Goal: Task Accomplishment & Management: Use online tool/utility

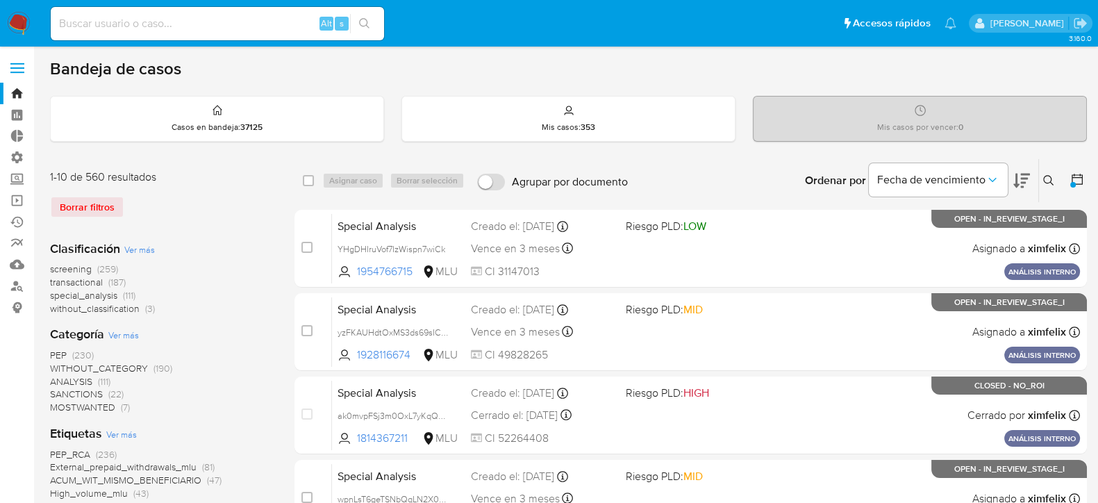
click at [258, 12] on div "Alt s" at bounding box center [217, 23] width 333 height 33
click at [247, 20] on input at bounding box center [217, 24] width 333 height 18
type input "idecar"
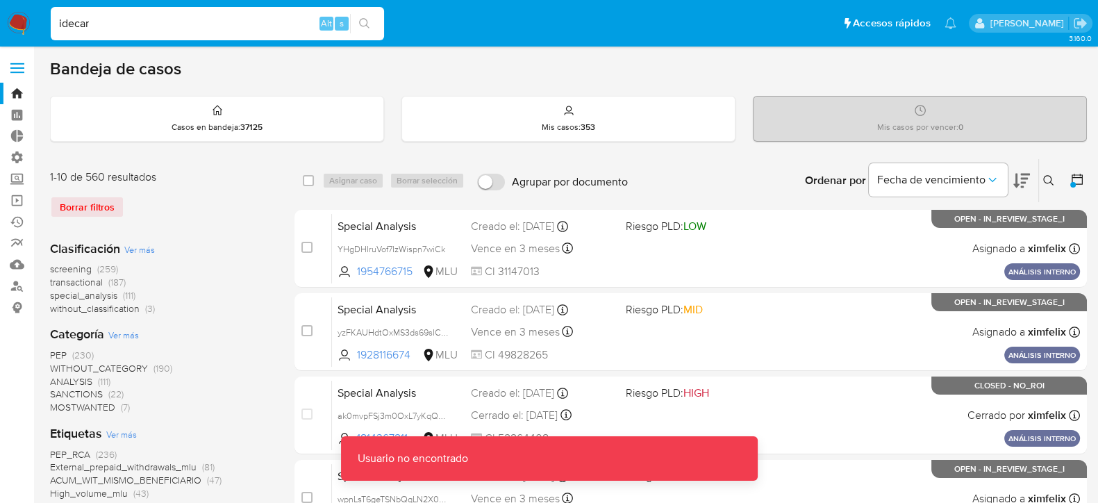
click at [226, 28] on input "idecar" at bounding box center [217, 24] width 333 height 18
click at [15, 22] on img at bounding box center [19, 24] width 24 height 24
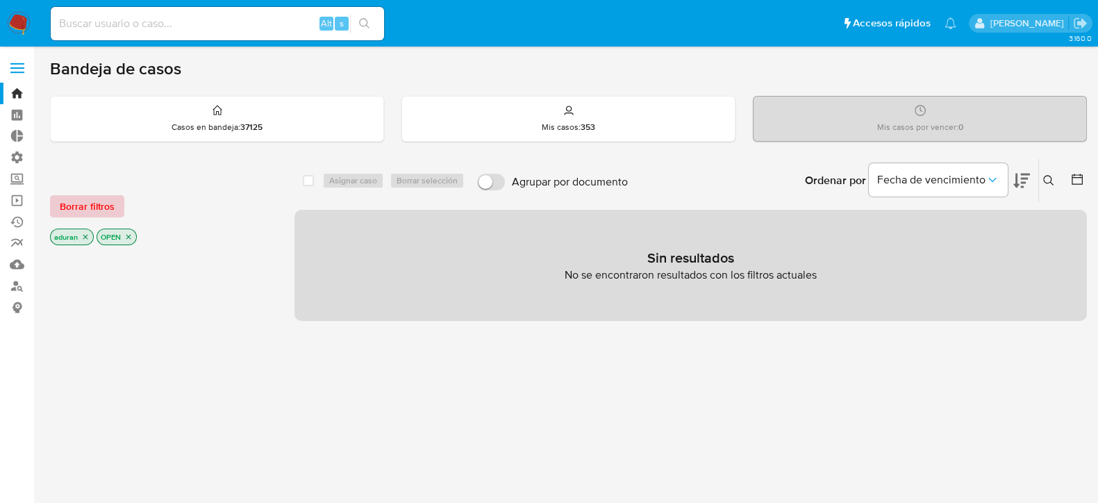
click at [76, 203] on span "Borrar filtros" at bounding box center [87, 206] width 55 height 19
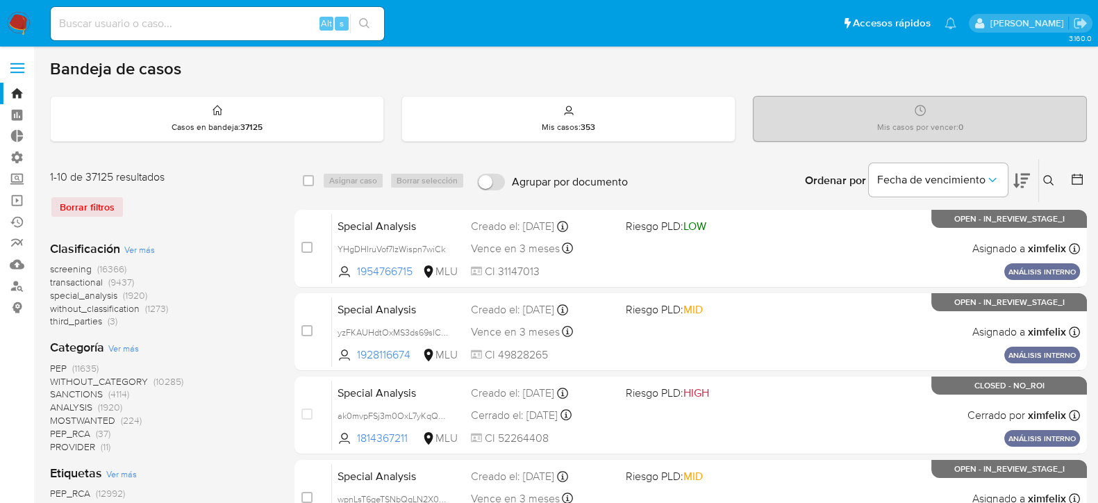
click at [224, 12] on div "Alt s" at bounding box center [217, 23] width 333 height 33
drag, startPoint x: 205, startPoint y: 38, endPoint x: 215, endPoint y: 29, distance: 13.8
click at [215, 29] on div "Alt s" at bounding box center [217, 23] width 333 height 33
click at [215, 29] on input at bounding box center [217, 24] width 333 height 18
type input "idacar"
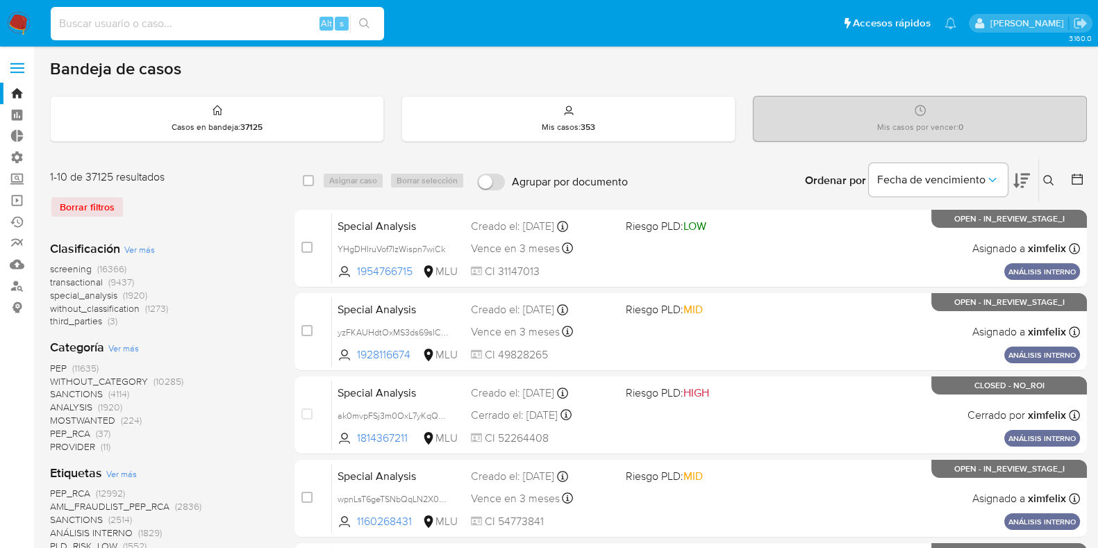
click at [152, 26] on input at bounding box center [217, 24] width 333 height 18
paste input "208254675"
type input "208254675"
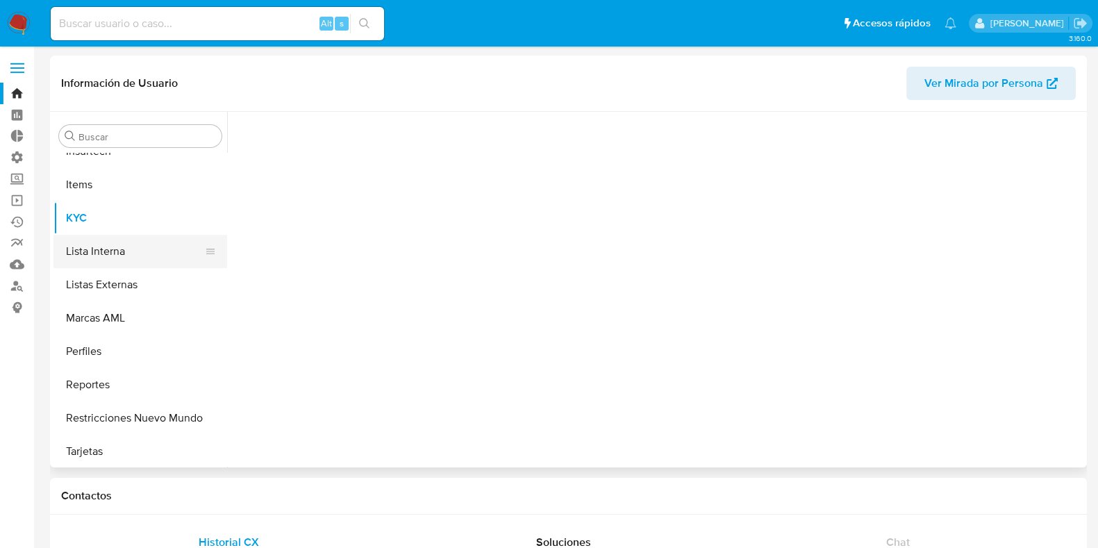
scroll to position [620, 0]
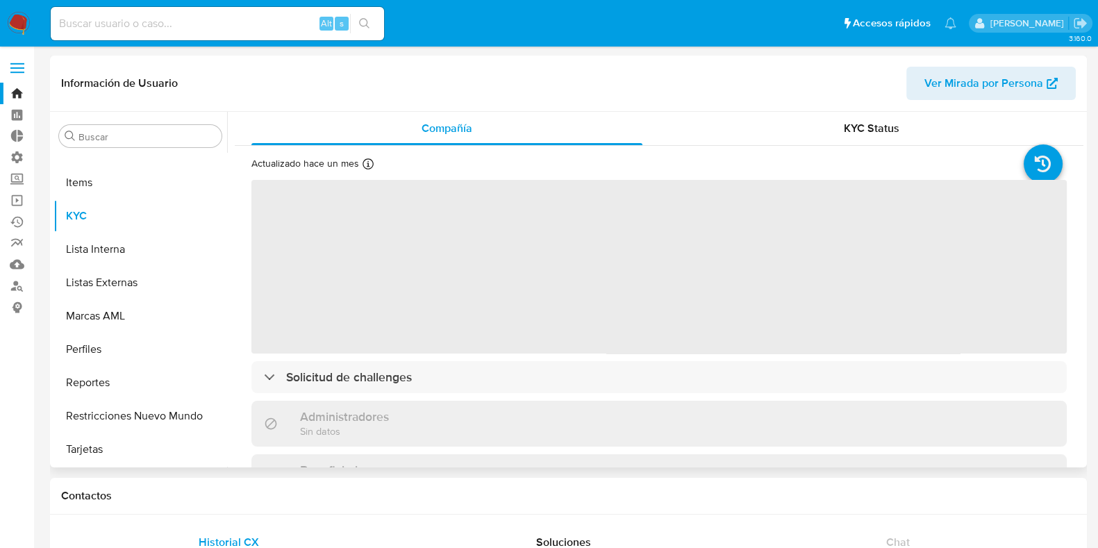
select select "10"
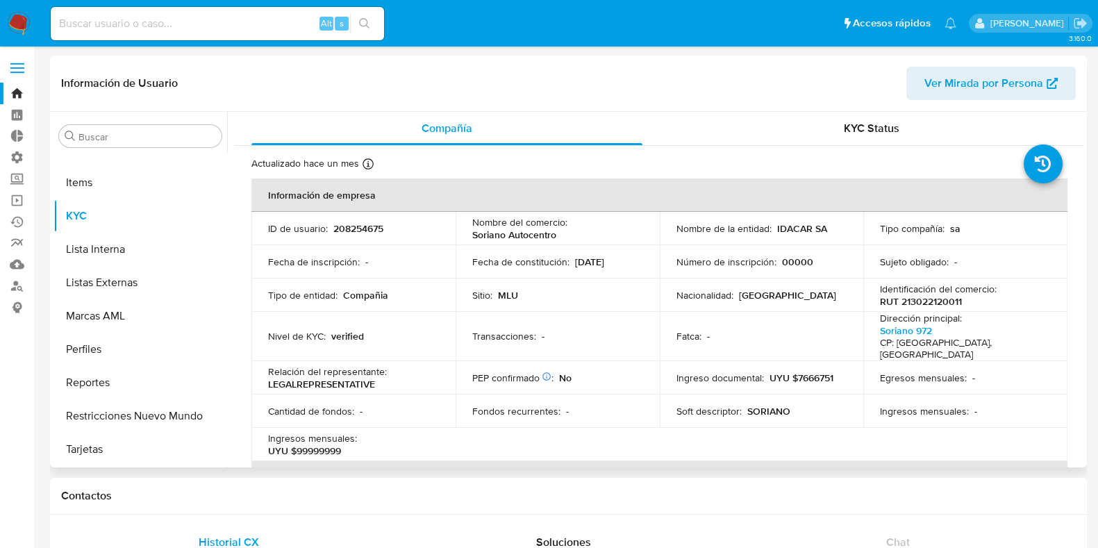
click at [424, 310] on td "Tipo de entidad : Compañia" at bounding box center [353, 294] width 204 height 33
click at [456, 274] on td "Fecha de constitución : 10/12/1993" at bounding box center [558, 261] width 204 height 33
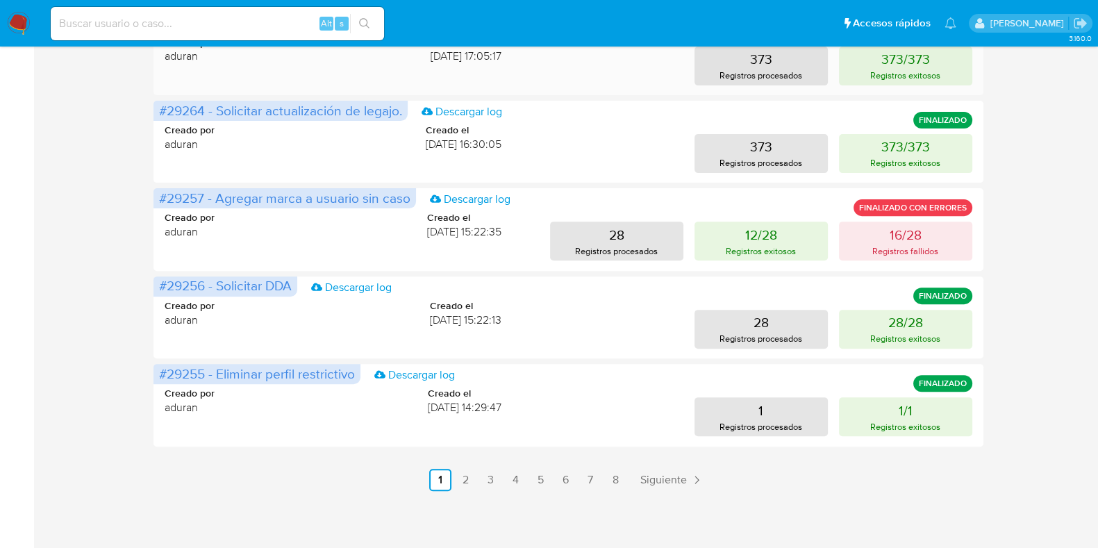
scroll to position [611, 0]
click at [469, 476] on link "2" at bounding box center [465, 479] width 22 height 22
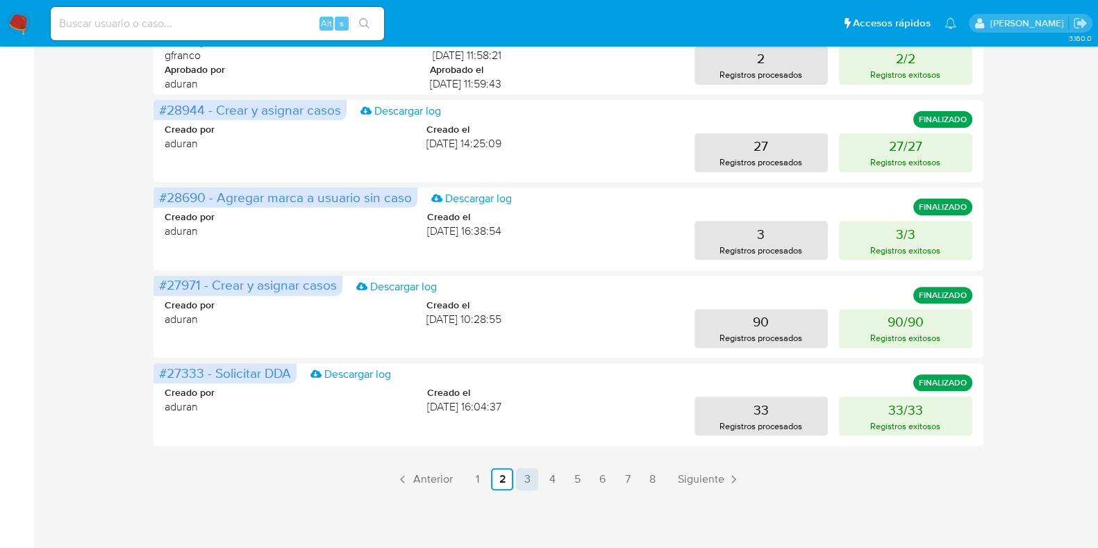
click at [526, 481] on link "3" at bounding box center [527, 479] width 22 height 22
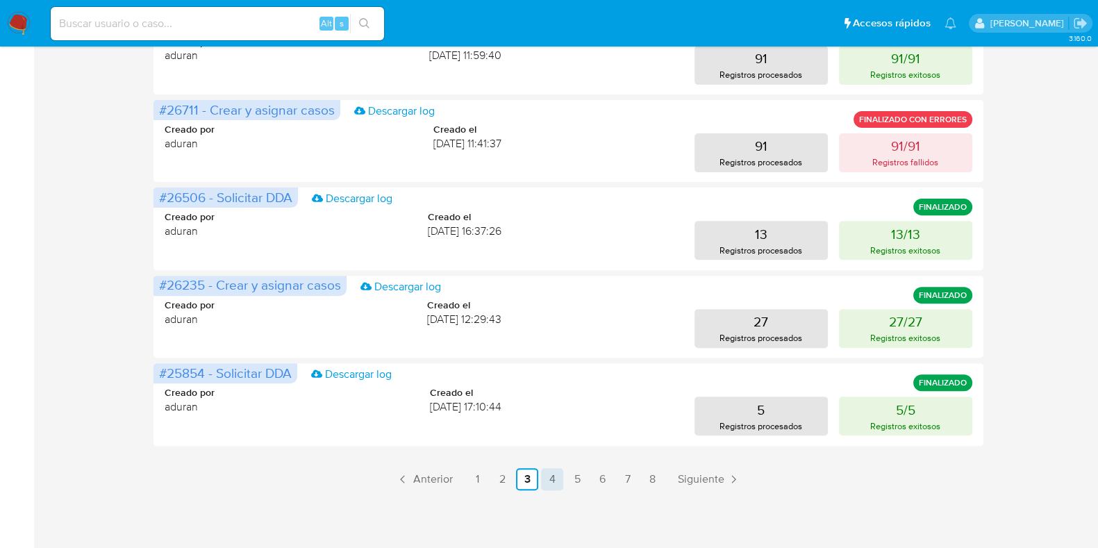
click at [560, 479] on link "4" at bounding box center [552, 479] width 22 height 22
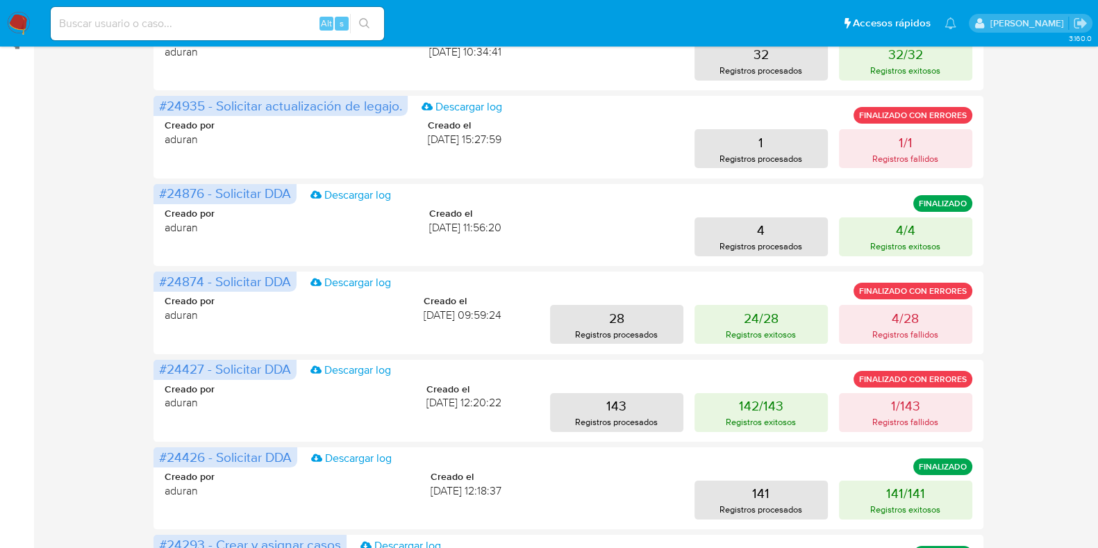
scroll to position [177, 0]
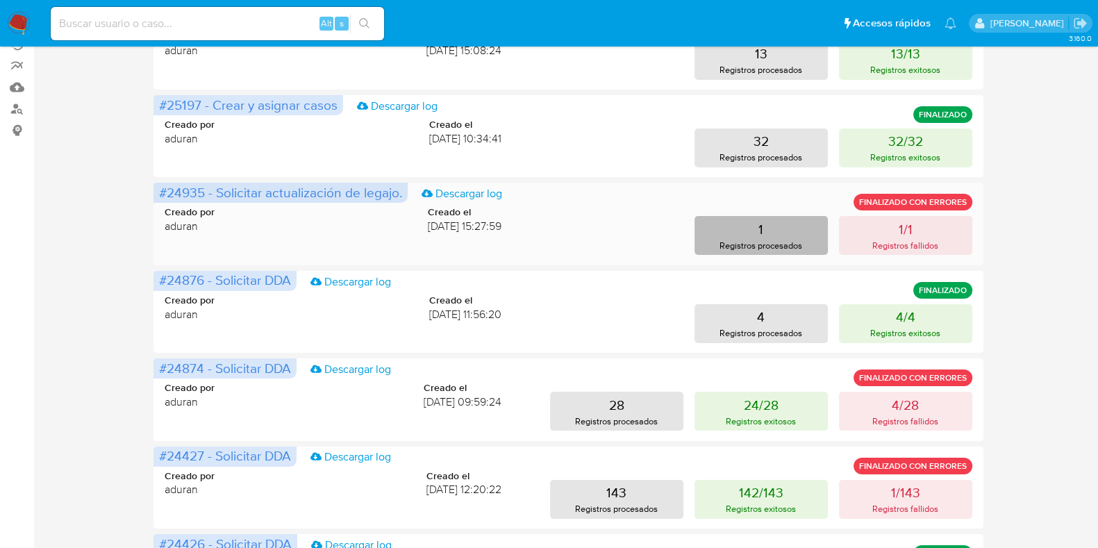
click at [773, 233] on button "1 Registros procesados" at bounding box center [760, 235] width 133 height 39
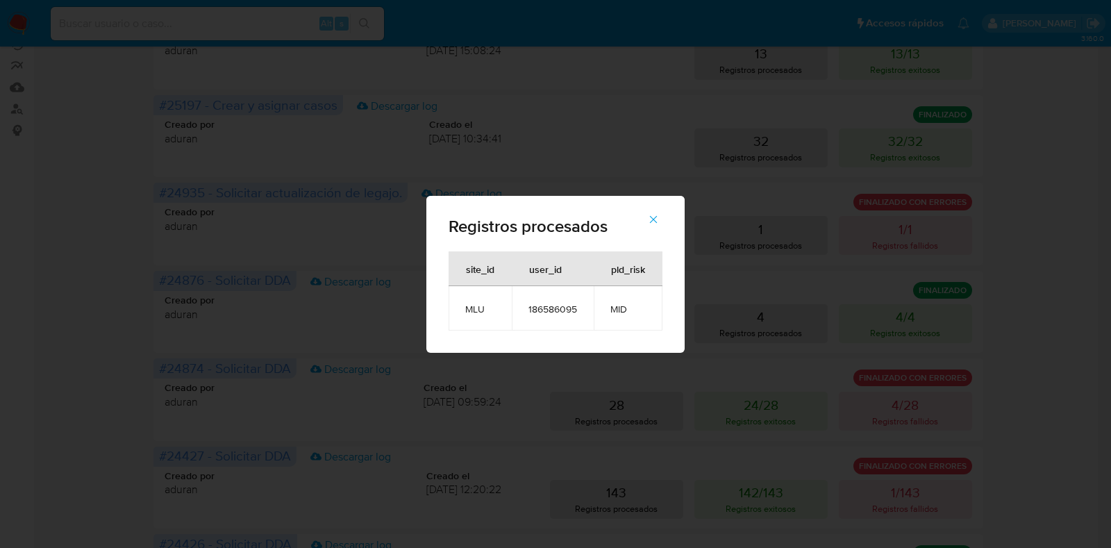
click at [799, 175] on div "Registros procesados site_id user_id pld_risk MLU 186586095 MID" at bounding box center [555, 274] width 1111 height 548
click at [663, 217] on button "button" at bounding box center [653, 219] width 49 height 33
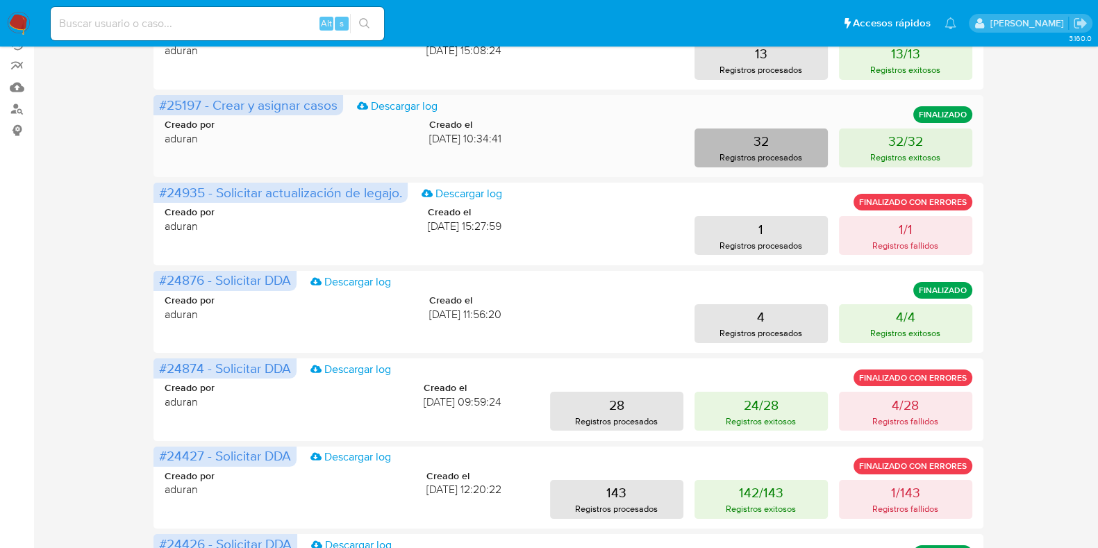
scroll to position [3, 0]
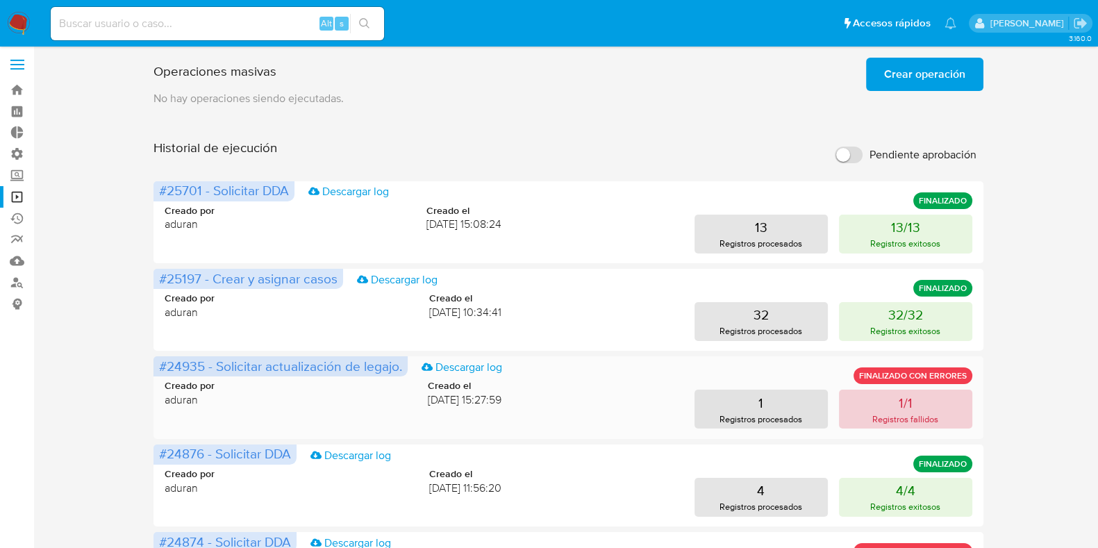
click at [915, 422] on p "Registros fallidos" at bounding box center [905, 418] width 66 height 13
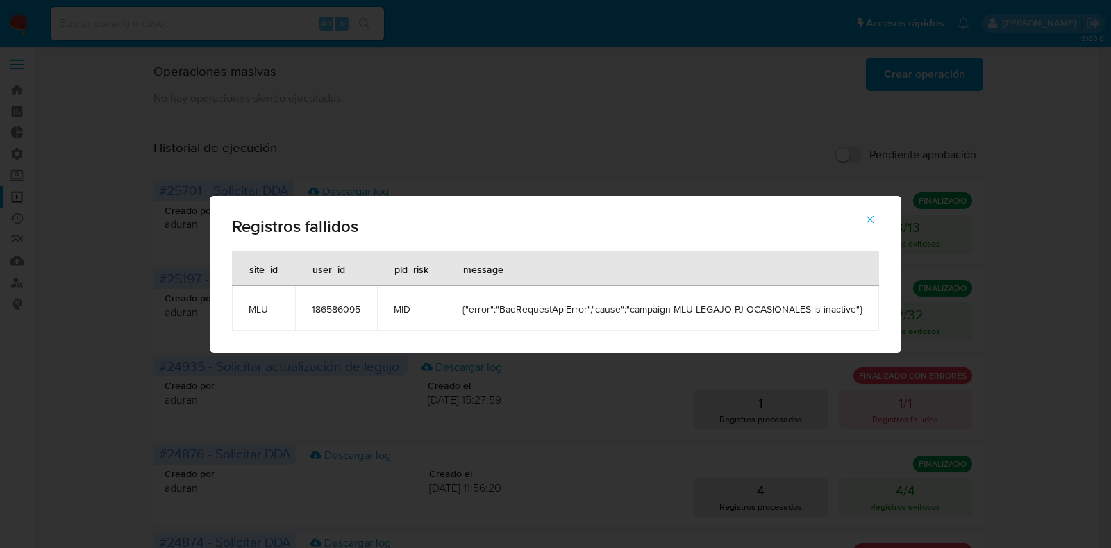
click at [626, 432] on div "Registros fallidos site_id user_id pld_risk message MLU 186586095 MID {"error":…" at bounding box center [555, 274] width 1111 height 548
click at [887, 218] on button "button" at bounding box center [870, 219] width 49 height 33
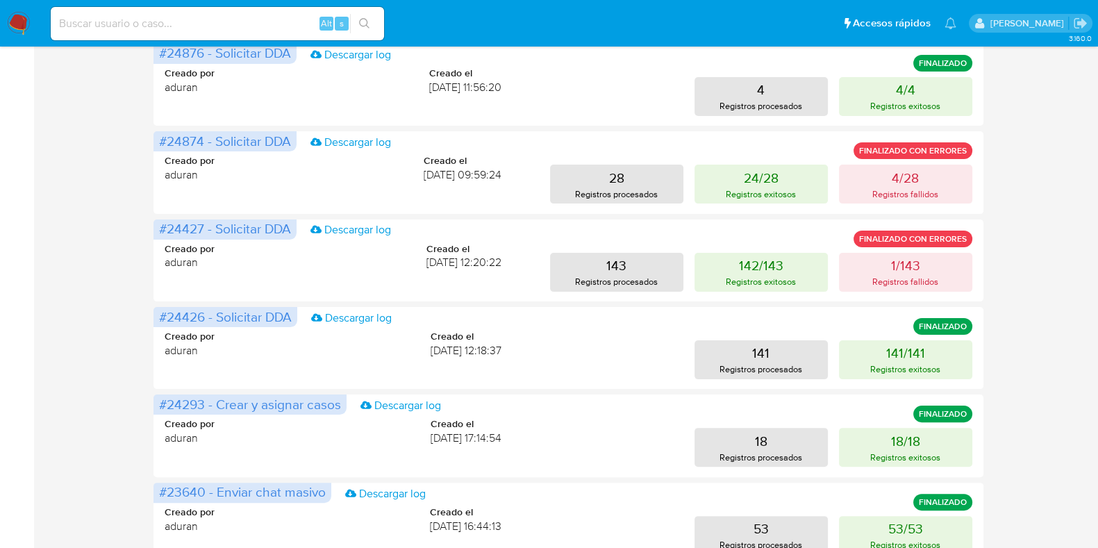
scroll to position [611, 0]
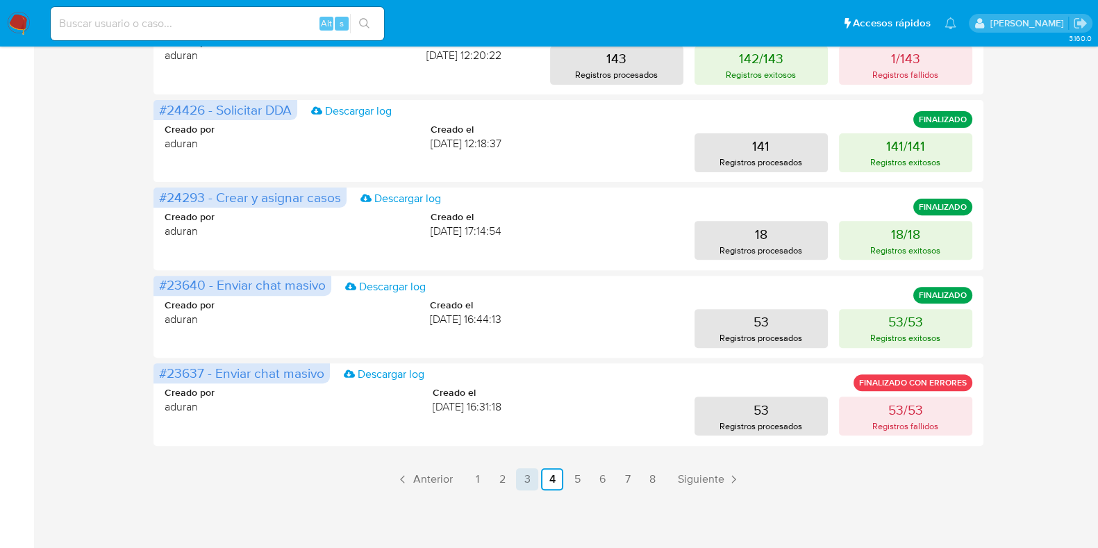
click at [532, 480] on link "3" at bounding box center [527, 479] width 22 height 22
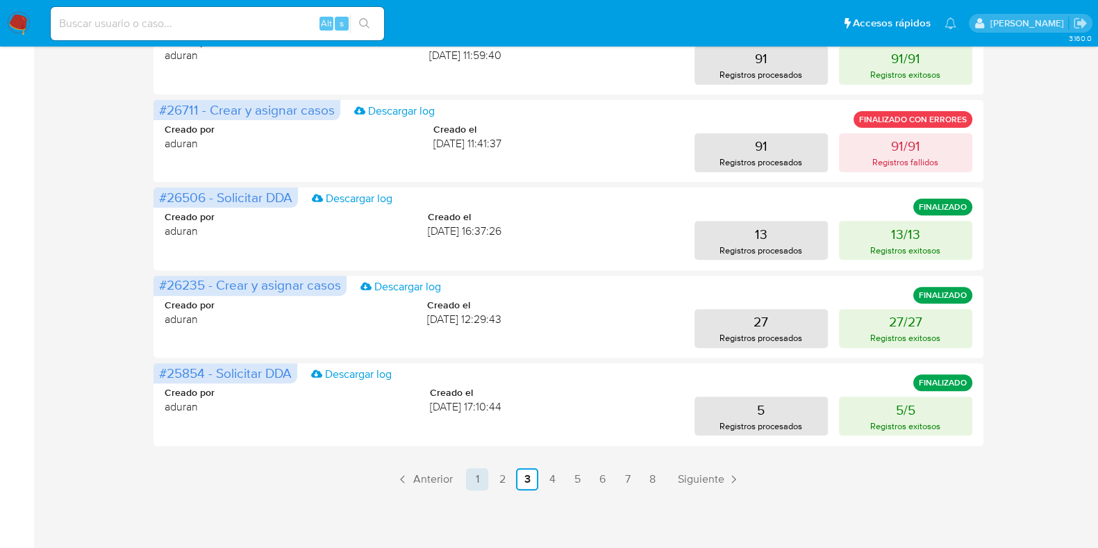
click at [473, 485] on link "1" at bounding box center [477, 479] width 22 height 22
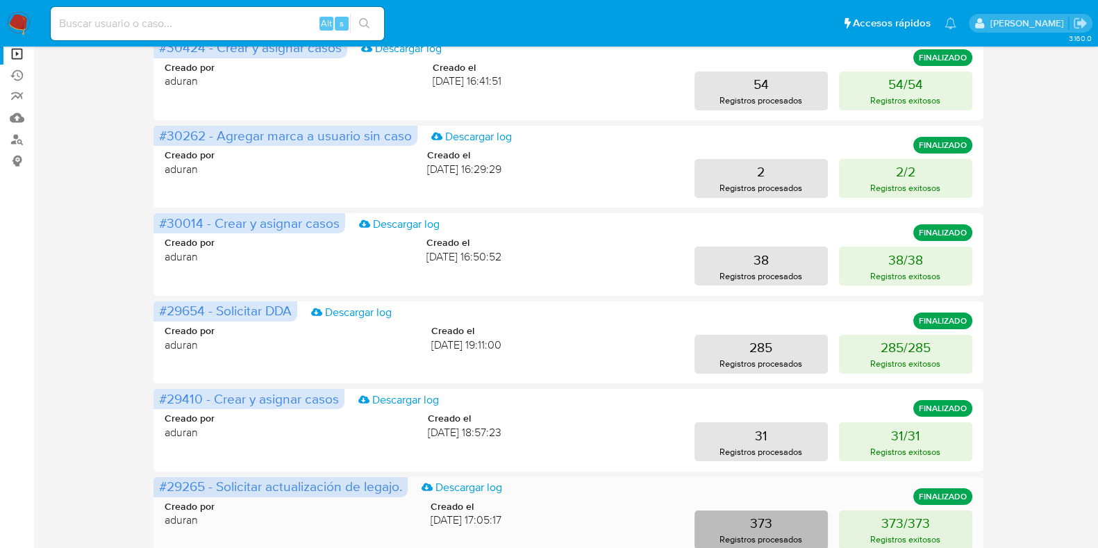
scroll to position [264, 0]
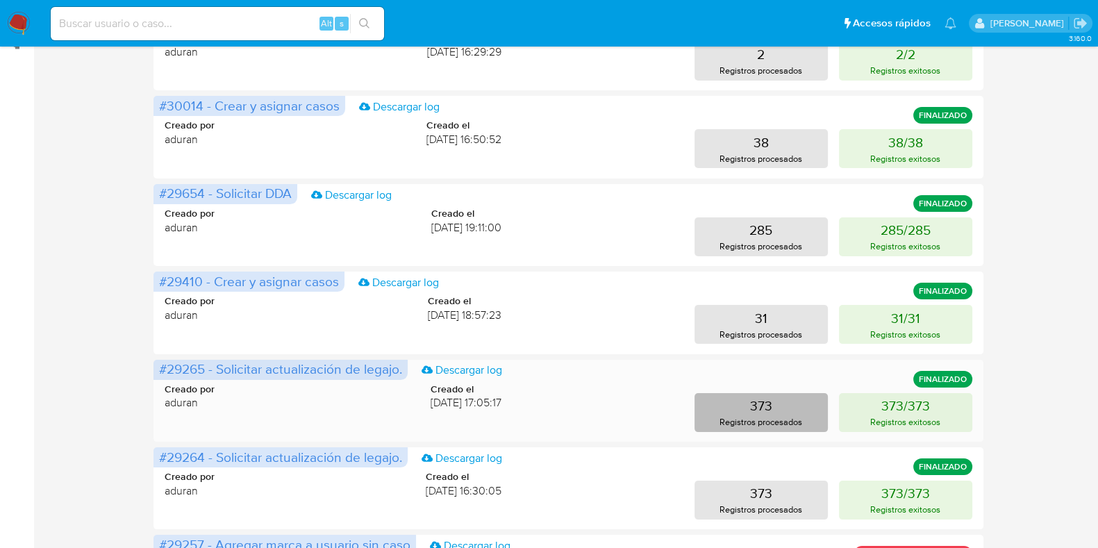
click at [778, 415] on p "Registros procesados" at bounding box center [760, 421] width 83 height 13
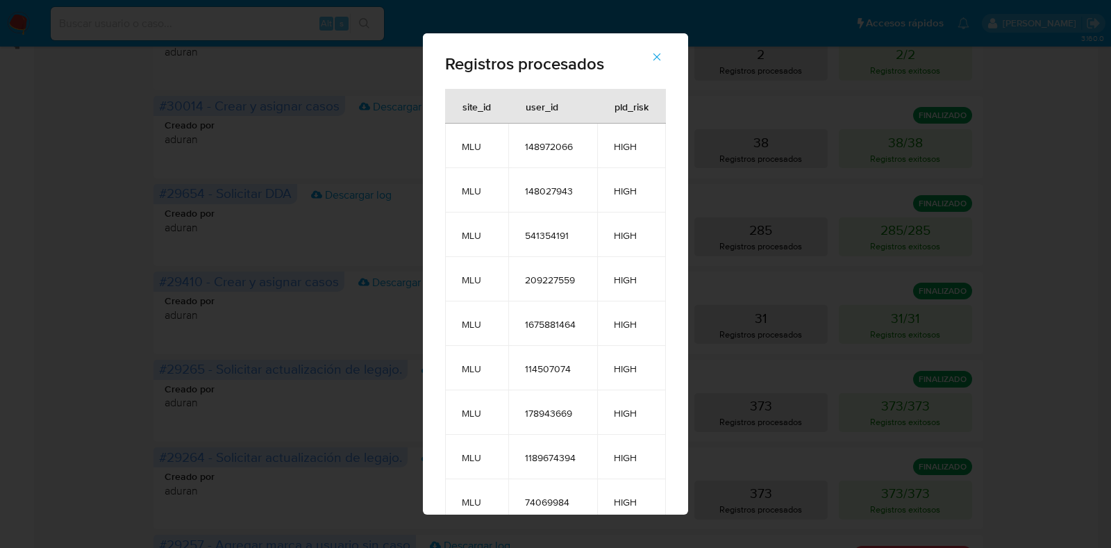
click at [661, 60] on icon "button" at bounding box center [657, 57] width 12 height 12
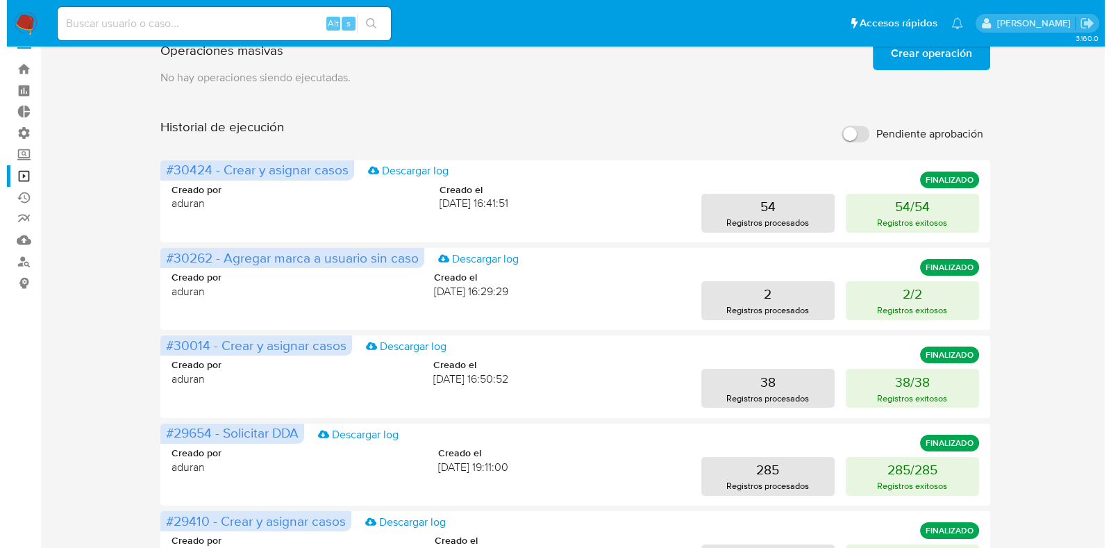
scroll to position [0, 0]
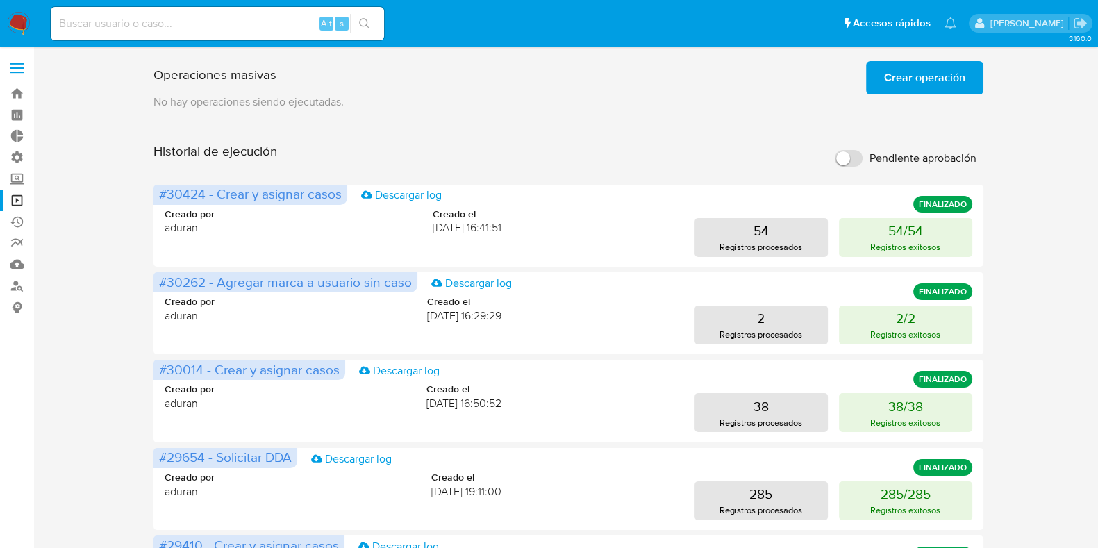
click at [882, 85] on button "Crear operación" at bounding box center [924, 77] width 117 height 33
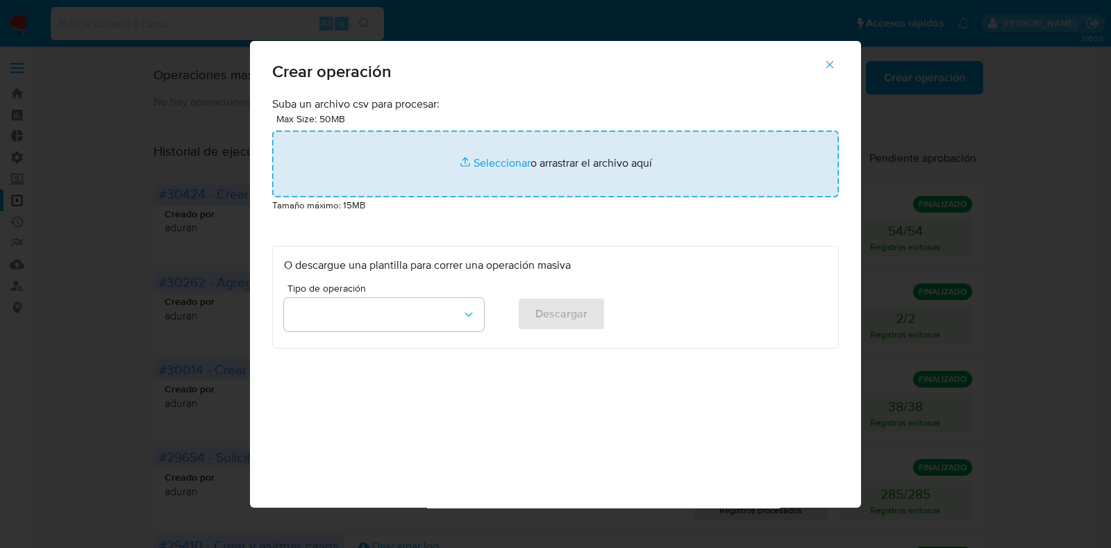
click at [549, 174] on input "file" at bounding box center [555, 164] width 567 height 67
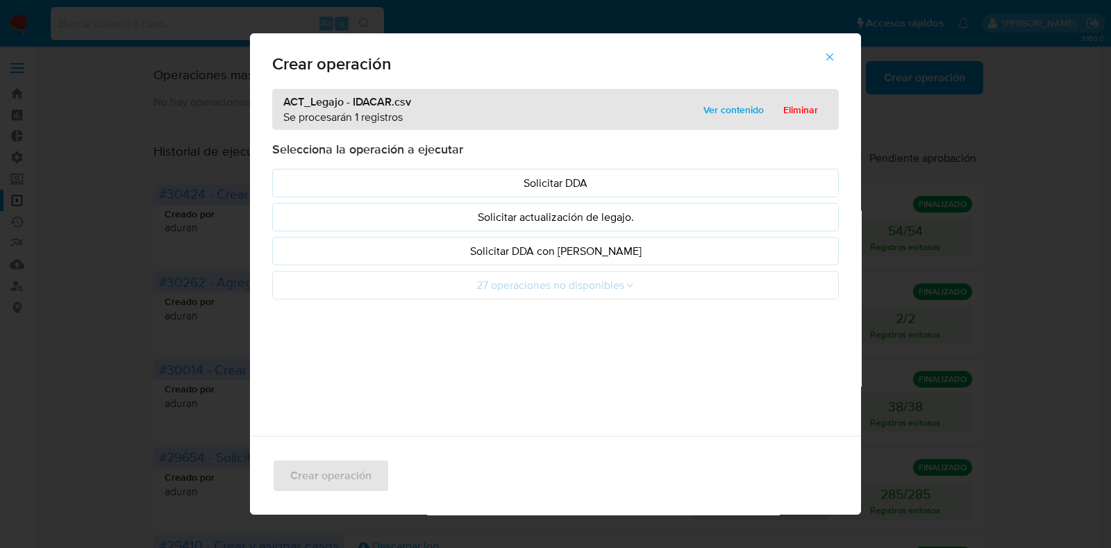
click at [753, 107] on span "Ver contenido" at bounding box center [733, 109] width 60 height 19
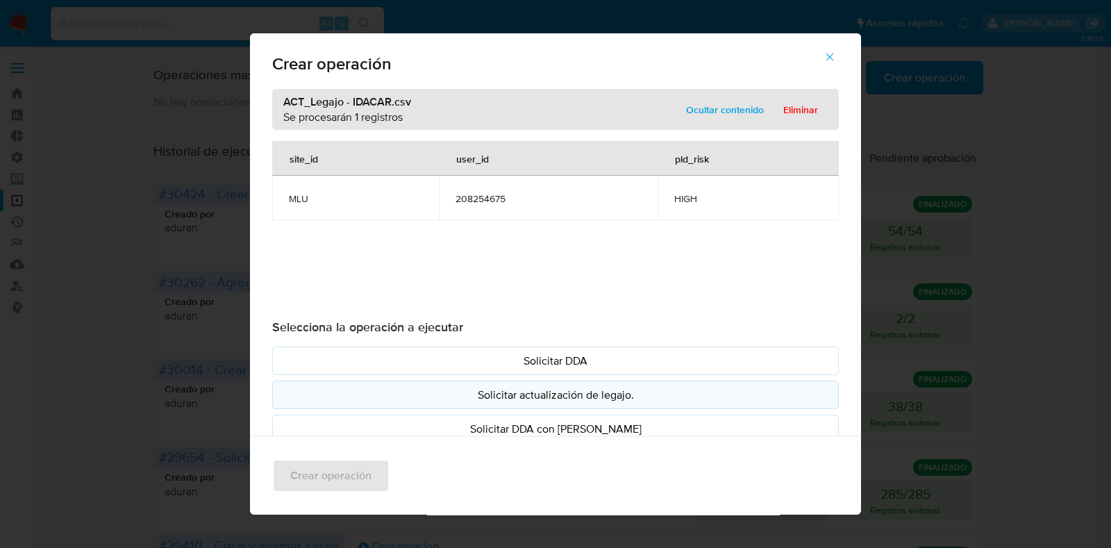
click at [612, 401] on p "Solicitar actualización de legajo." at bounding box center [555, 395] width 543 height 16
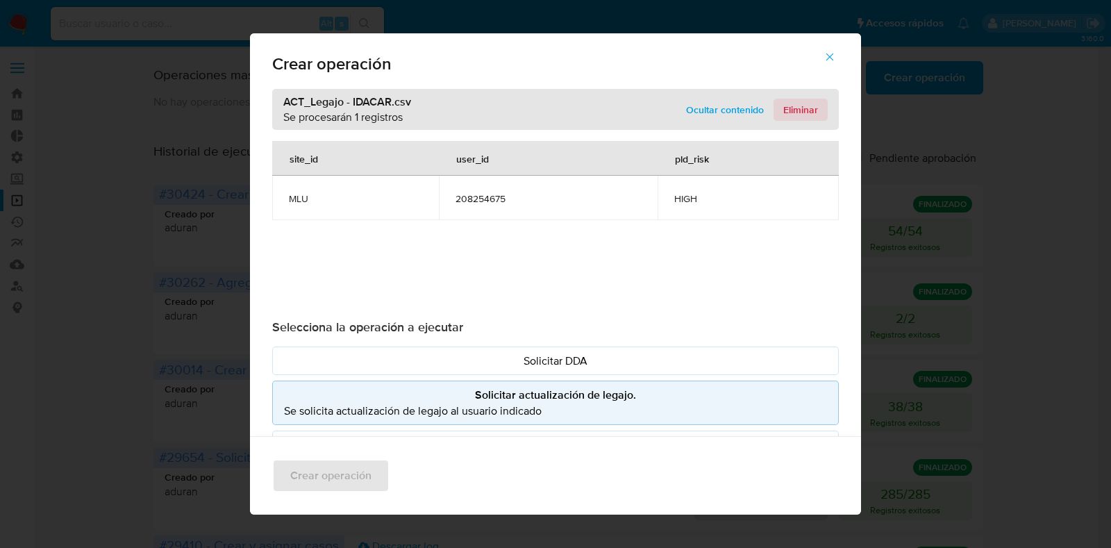
click at [807, 110] on span "Eliminar" at bounding box center [800, 109] width 35 height 19
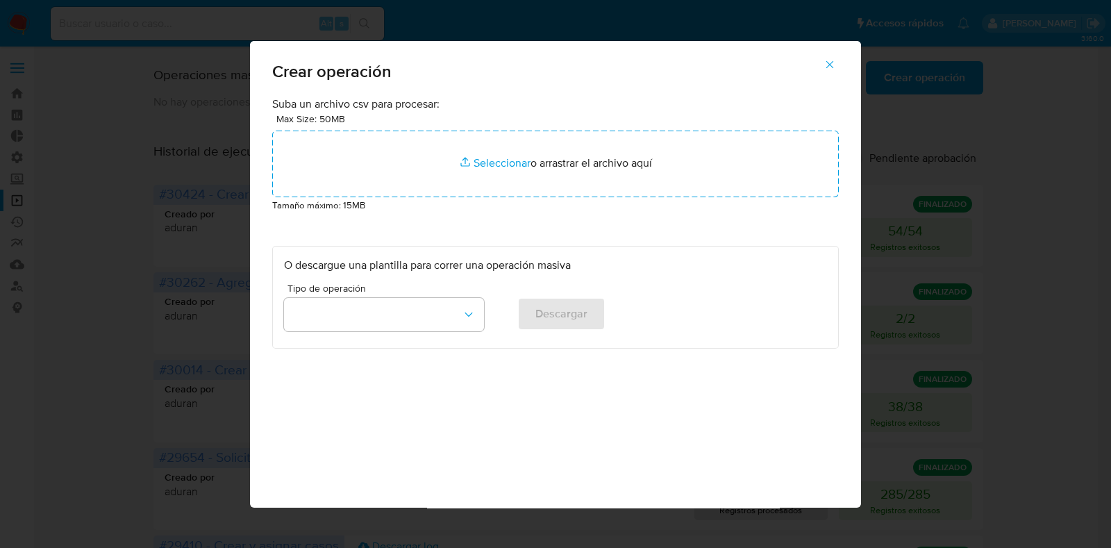
click at [826, 65] on icon "button" at bounding box center [830, 64] width 12 height 12
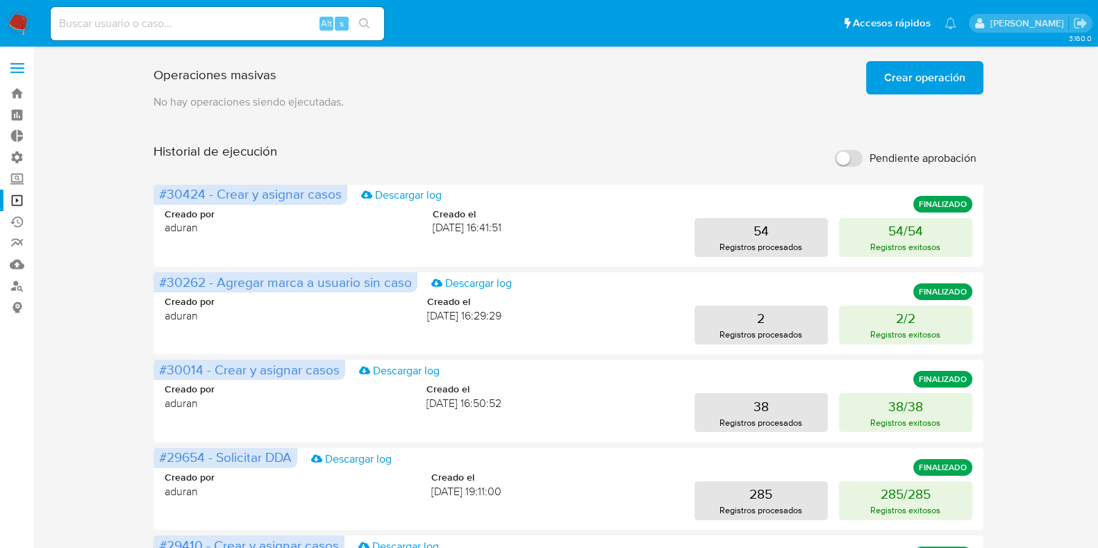
click at [912, 85] on span "Crear operación" at bounding box center [924, 77] width 81 height 31
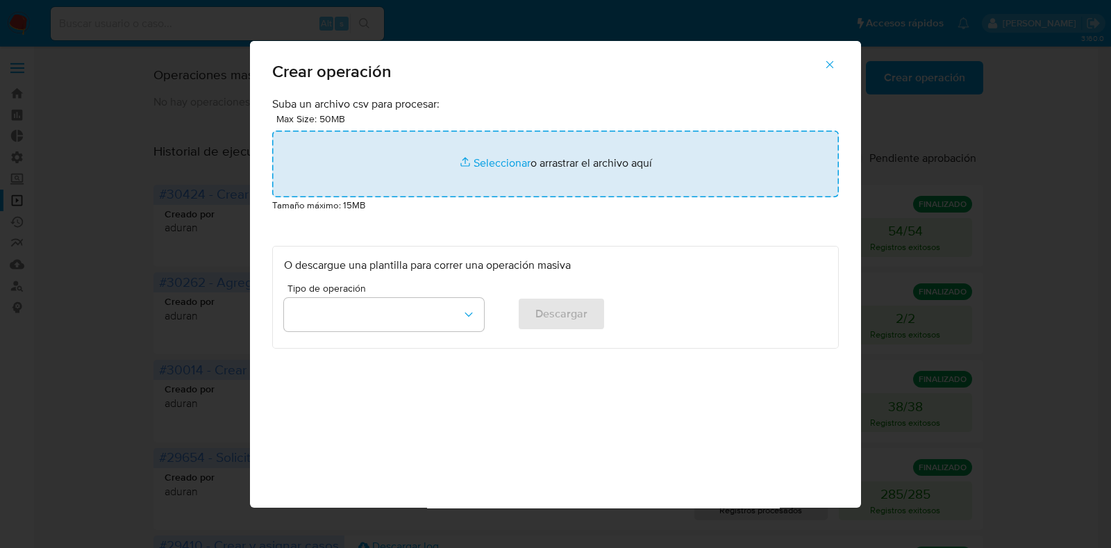
click at [535, 158] on input "file" at bounding box center [555, 164] width 567 height 67
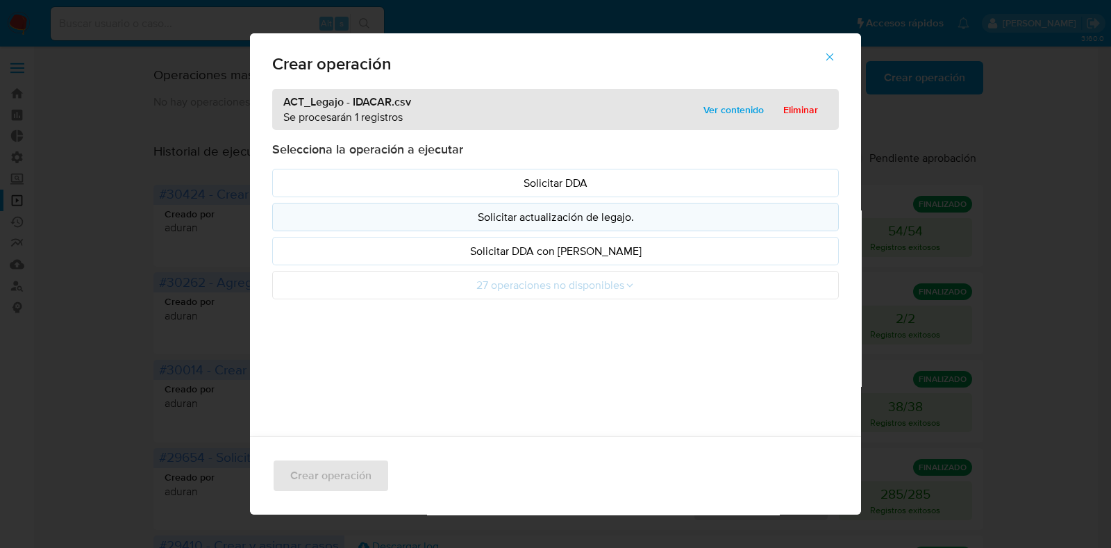
click at [614, 219] on p "Solicitar actualización de legajo." at bounding box center [555, 217] width 543 height 16
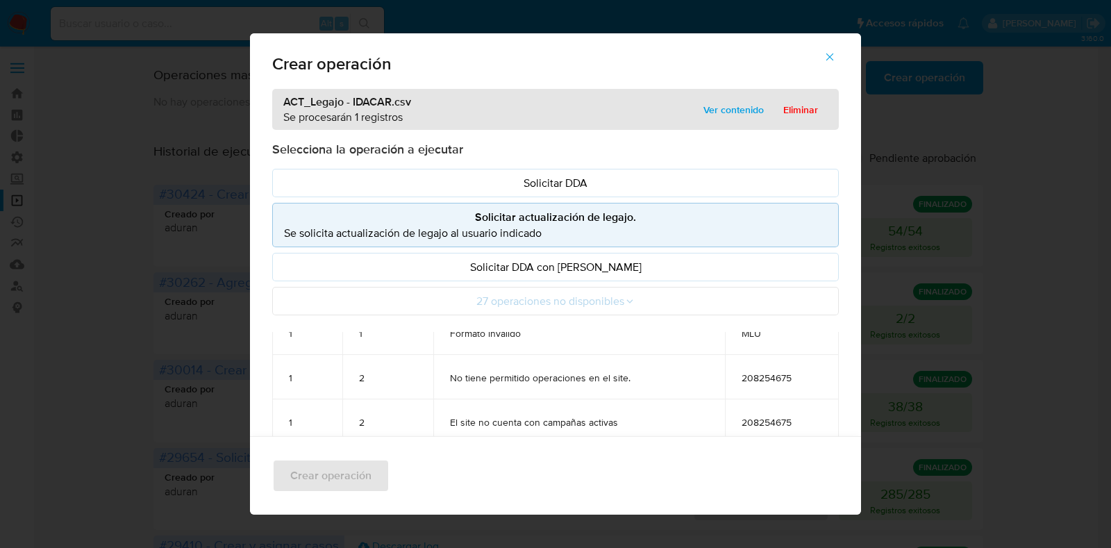
click at [486, 508] on div "Crear operación" at bounding box center [555, 475] width 611 height 78
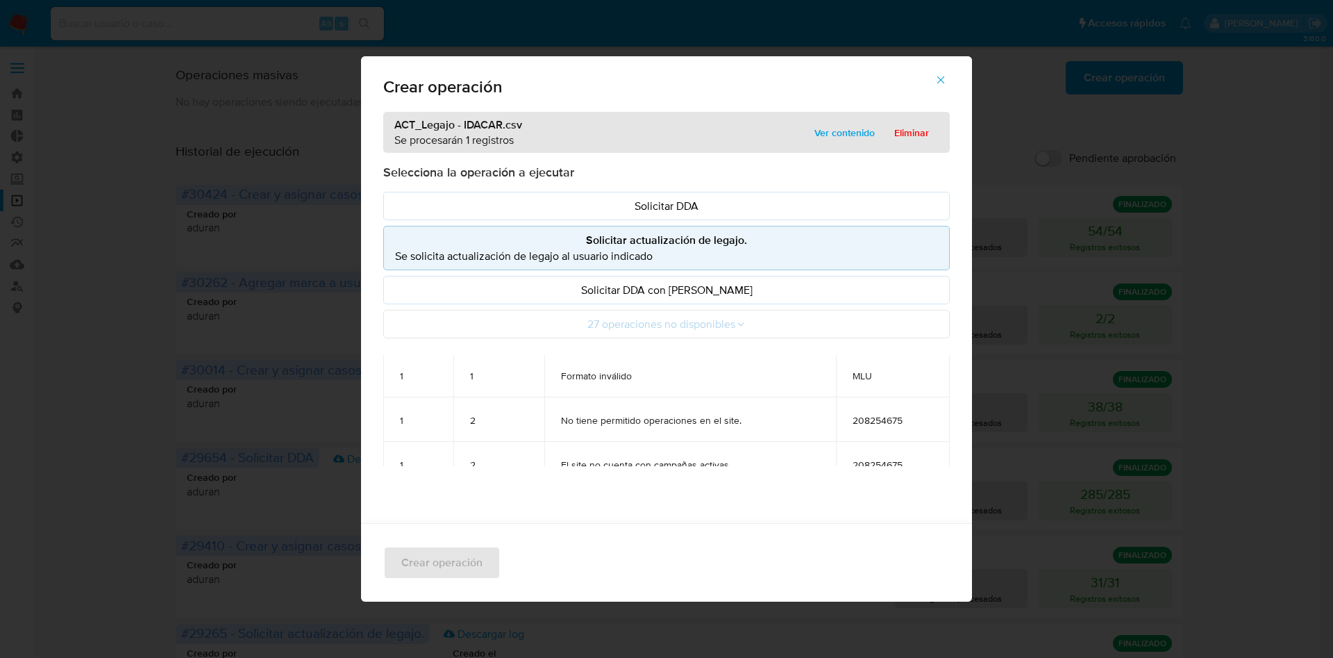
scroll to position [57, 0]
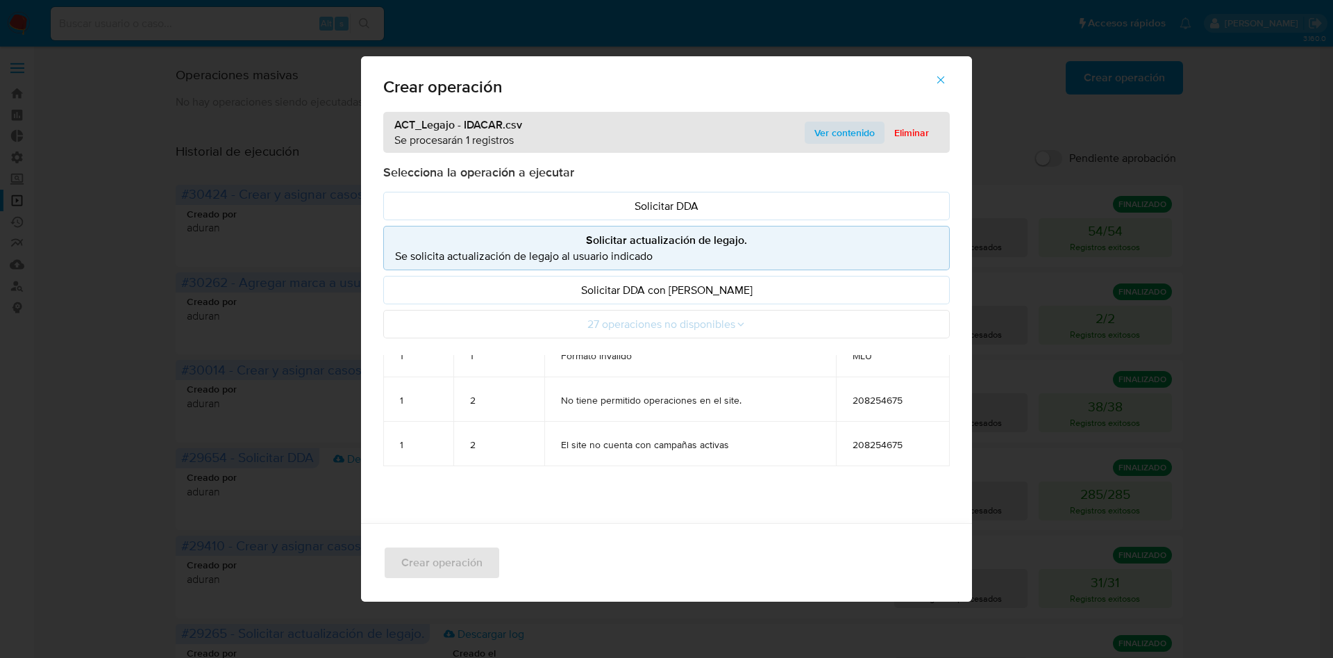
click at [853, 135] on span "Ver contenido" at bounding box center [845, 132] width 60 height 19
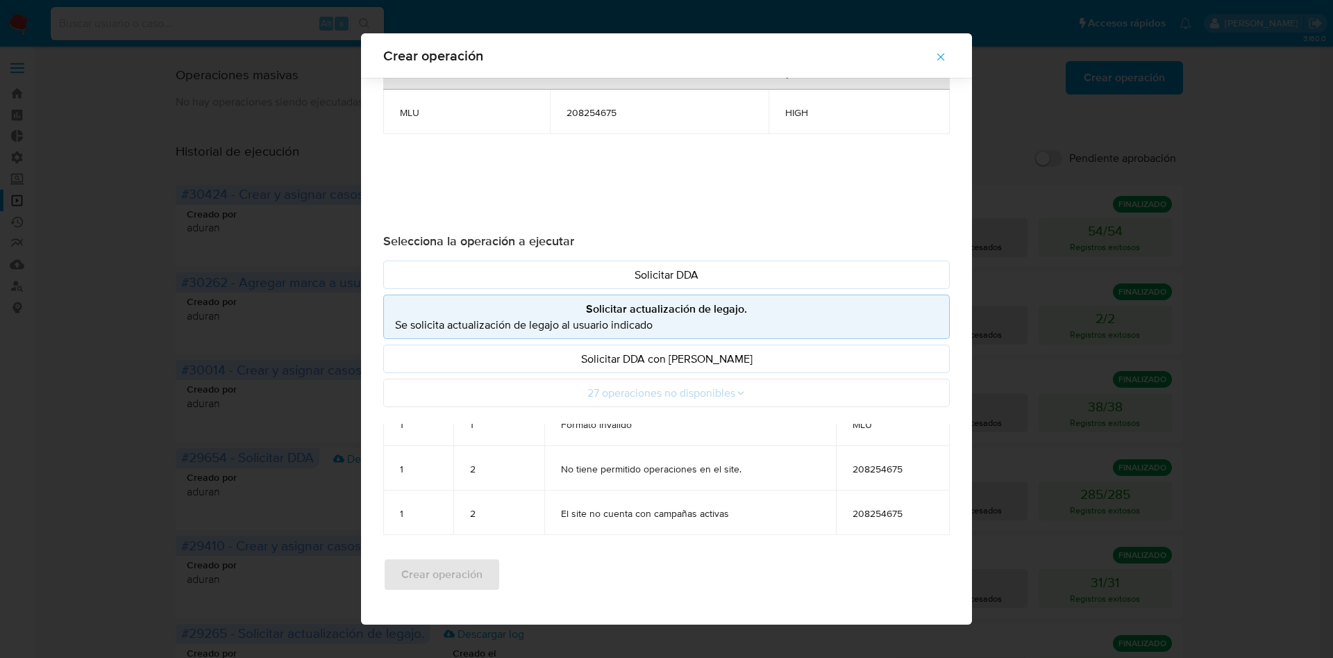
scroll to position [75, 0]
drag, startPoint x: 132, startPoint y: 406, endPoint x: 208, endPoint y: 77, distance: 337.2
click at [195, 52] on div "Crear operación ACT_Legajo - IDACAR.csv Se procesarán 1 registros Ocultar conte…" at bounding box center [666, 329] width 1333 height 658
click at [204, 261] on div "Crear operación ACT_Legajo - IDACAR.csv Se procesarán 1 registros Ocultar conte…" at bounding box center [666, 329] width 1333 height 658
click at [170, 149] on div "Crear operación ACT_Legajo - IDACAR.csv Se procesarán 1 registros Ocultar conte…" at bounding box center [666, 329] width 1333 height 658
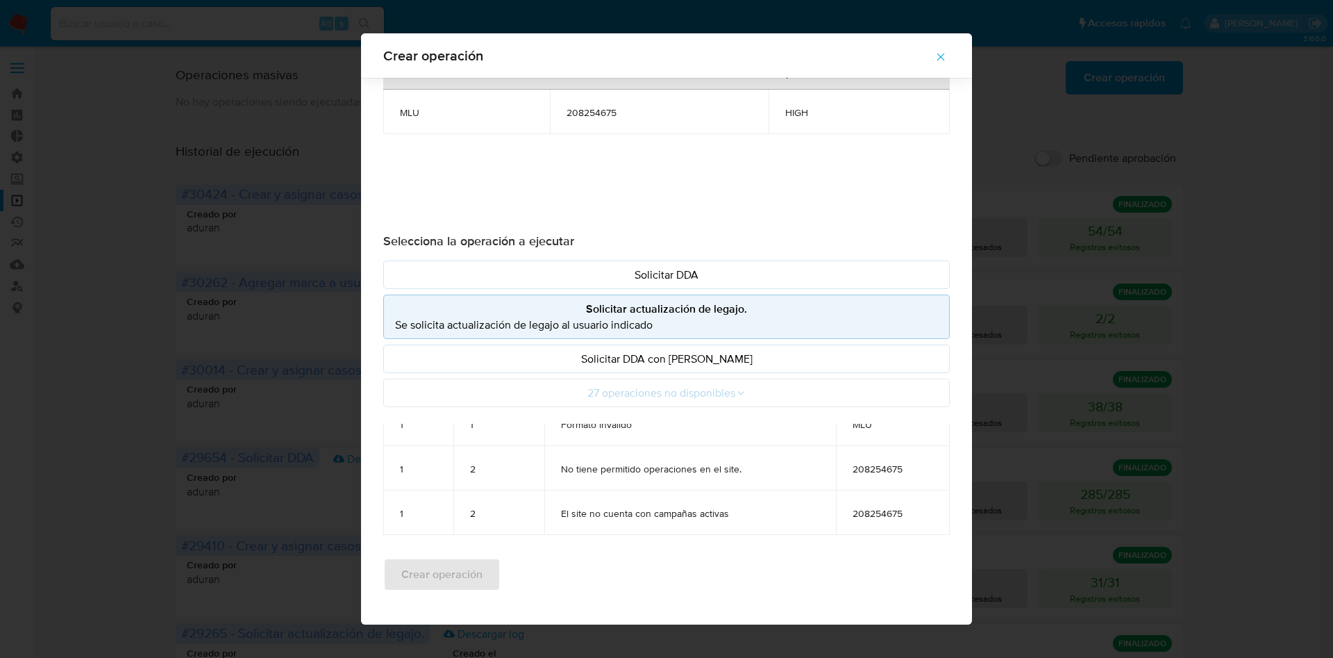
scroll to position [11, 0]
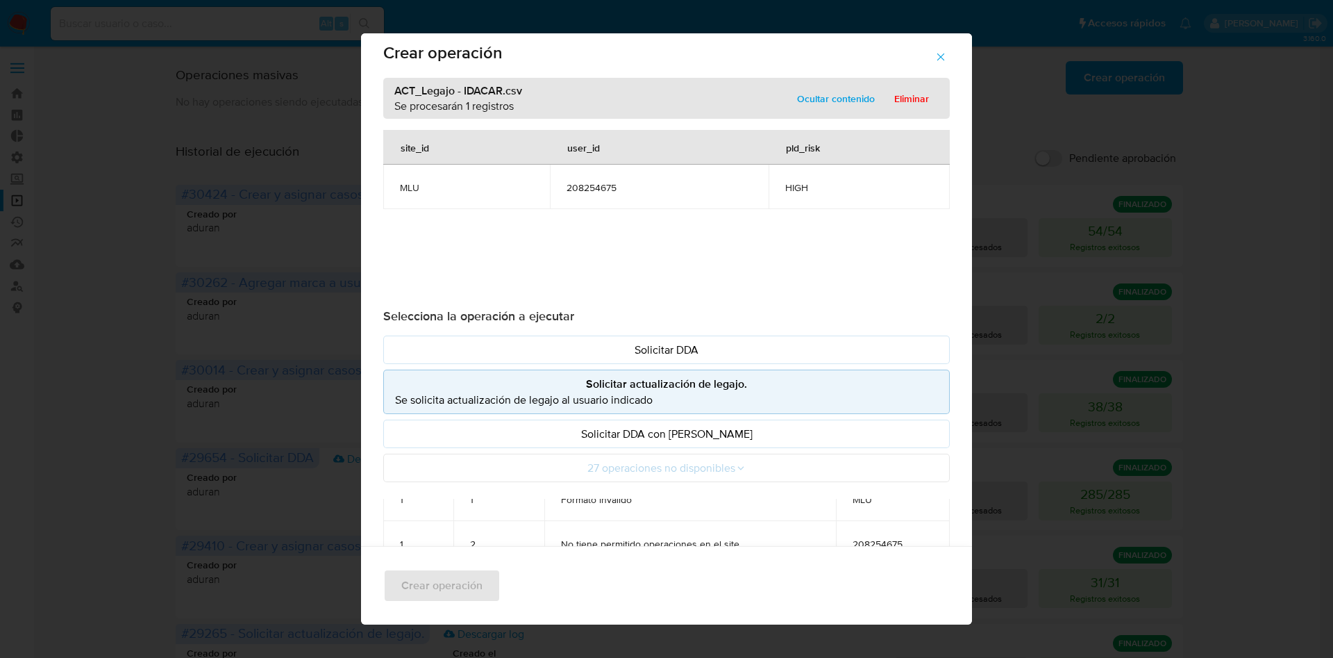
click at [947, 69] on span "button" at bounding box center [941, 57] width 12 height 31
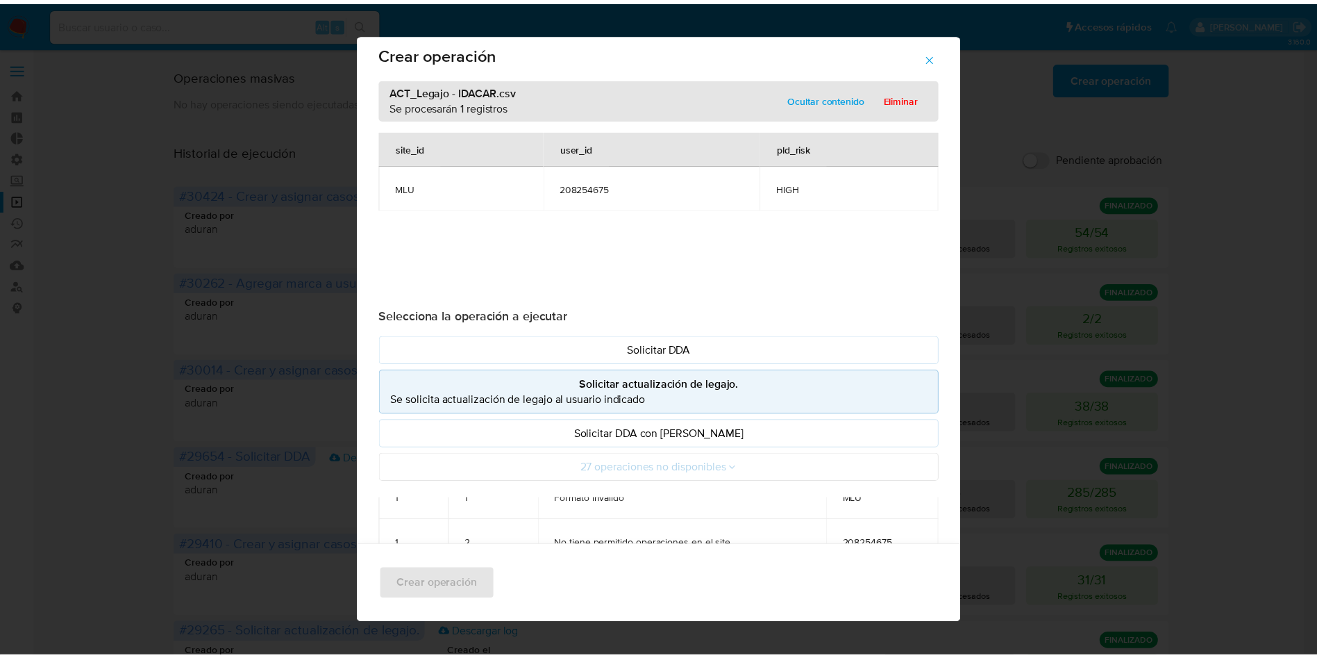
scroll to position [0, 0]
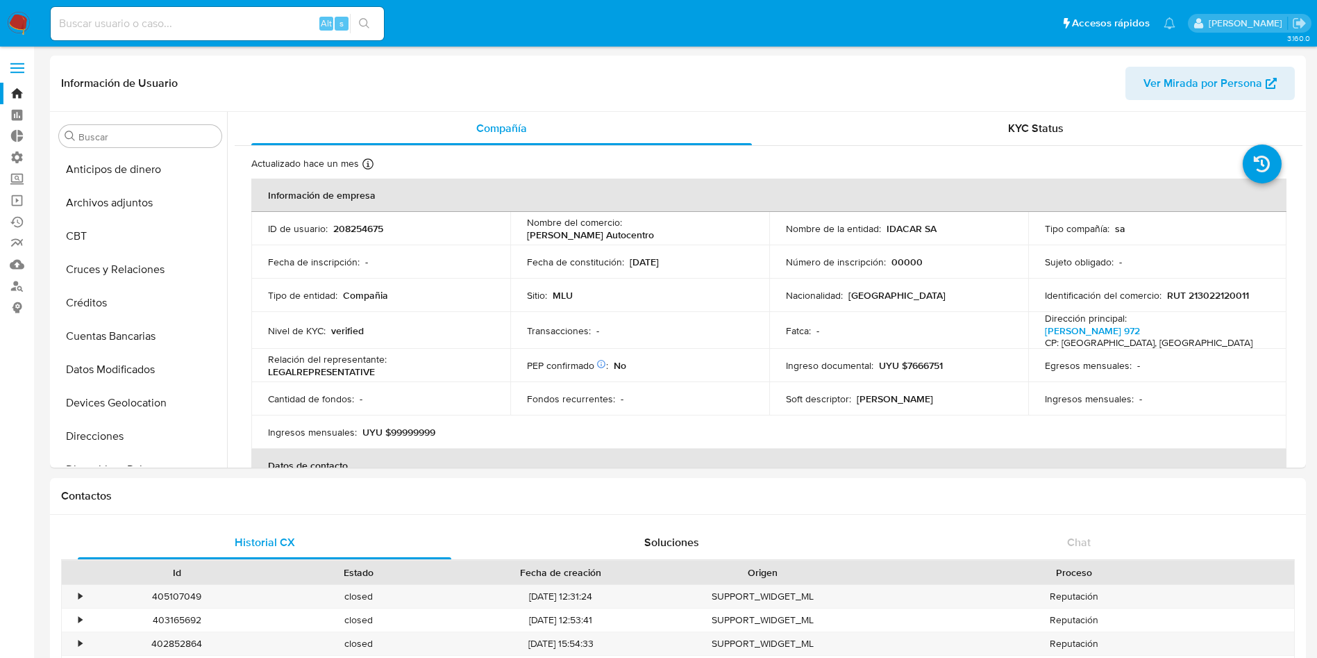
select select "10"
